Goal: Information Seeking & Learning: Learn about a topic

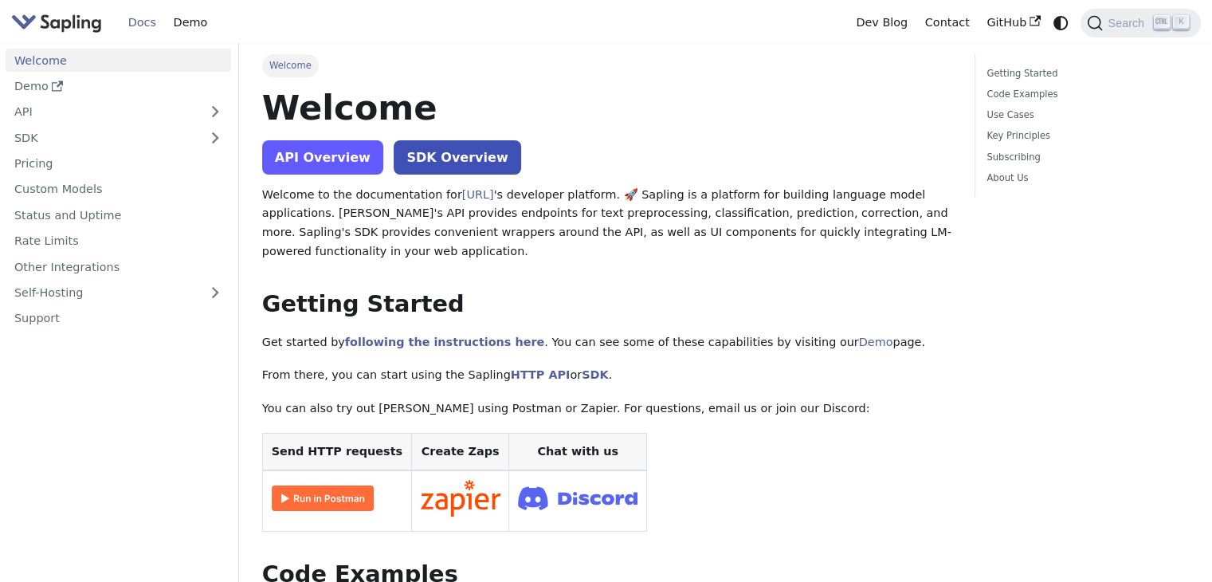
click at [344, 167] on link "API Overview" at bounding box center [322, 157] width 121 height 34
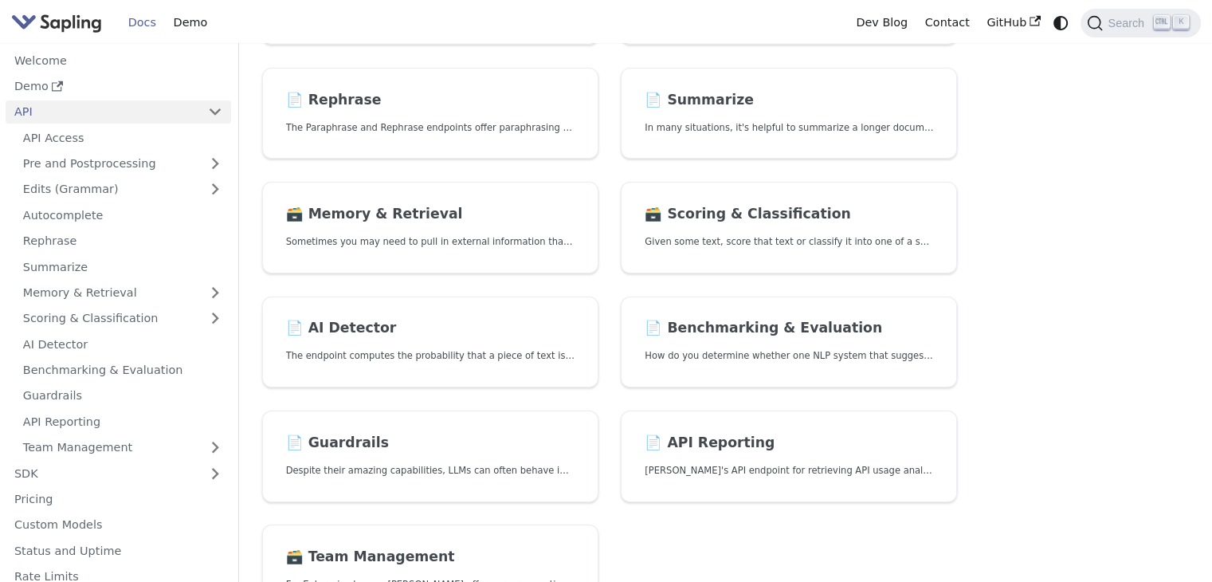
scroll to position [351, 0]
click at [344, 319] on h2 "📄️ AI Detector" at bounding box center [430, 328] width 289 height 18
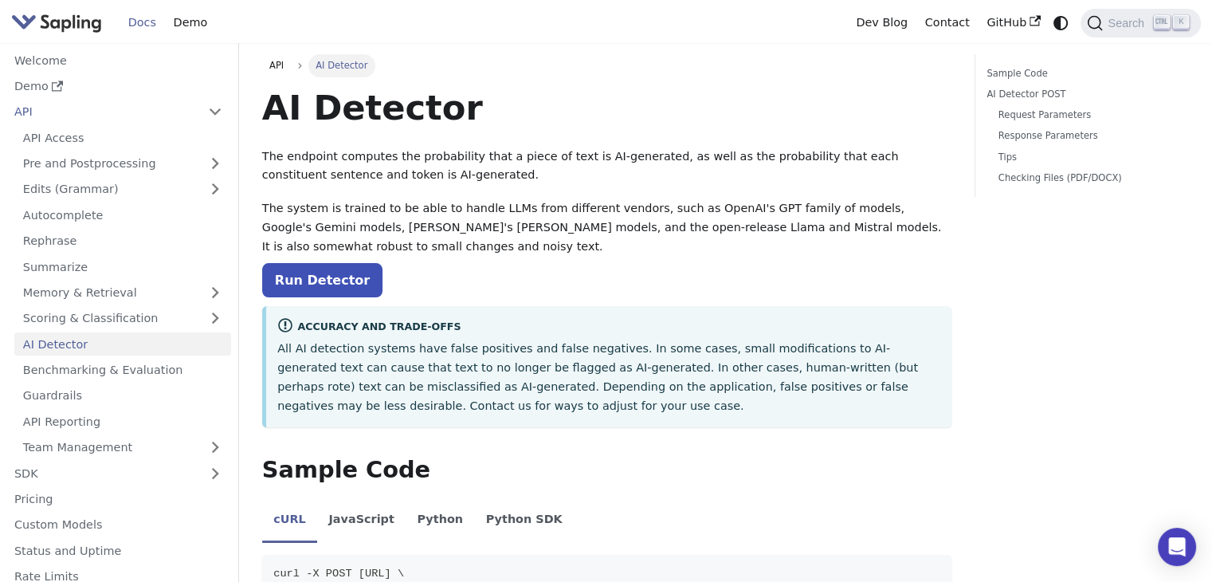
click at [342, 354] on p "All AI detection systems have false positives and false negatives. In some case…" at bounding box center [608, 378] width 663 height 76
click at [331, 291] on link "Run Detector" at bounding box center [322, 280] width 120 height 34
